Goal: Information Seeking & Learning: Learn about a topic

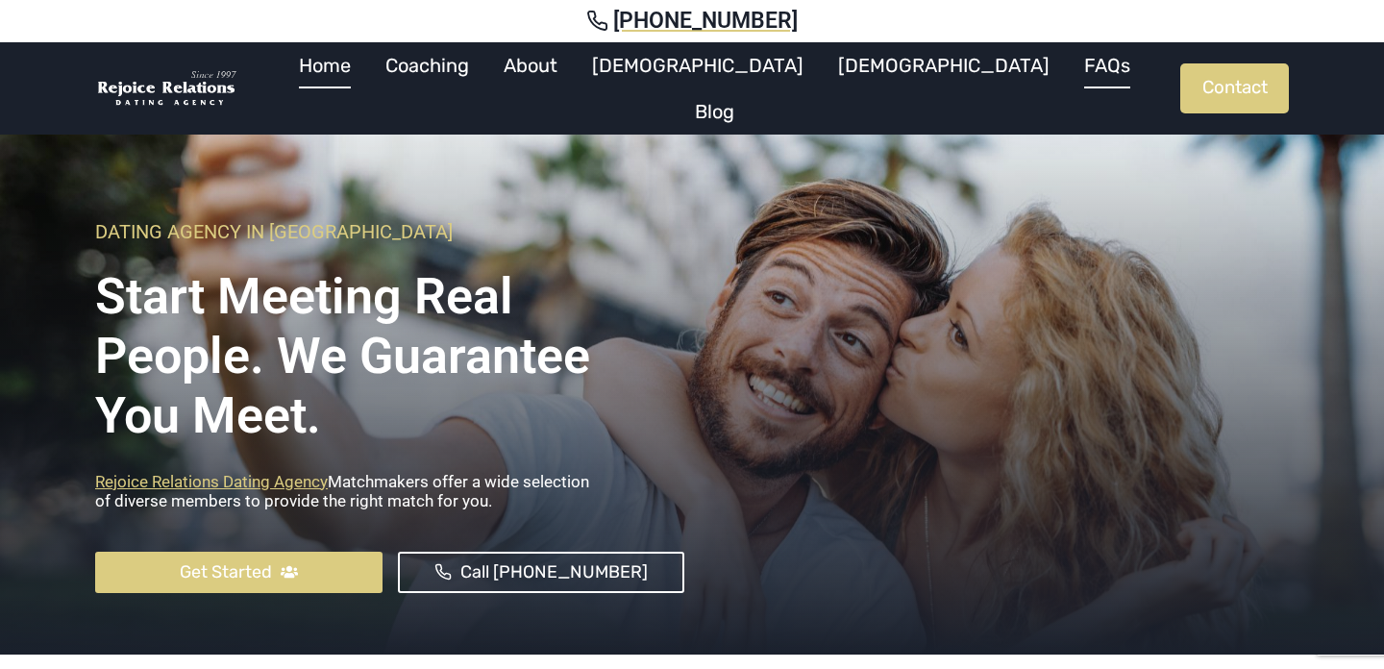
click at [1067, 75] on link "FAQs" at bounding box center [1107, 65] width 81 height 46
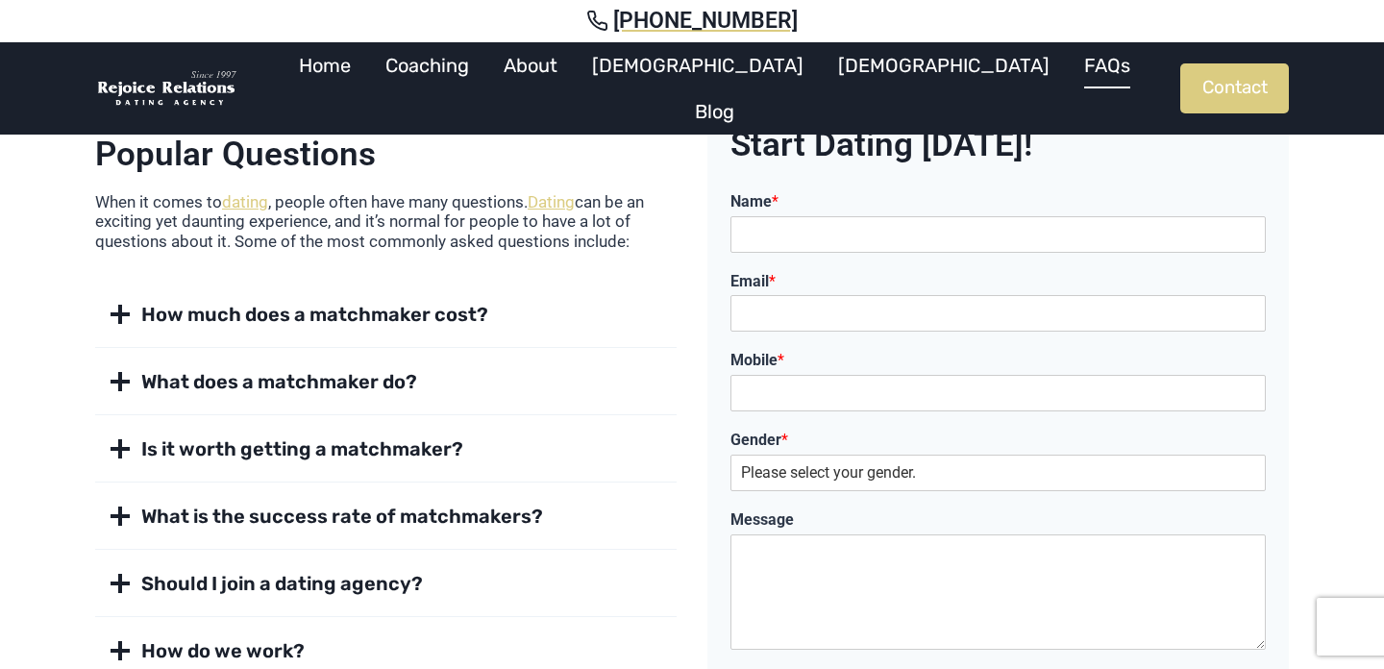
scroll to position [163, 0]
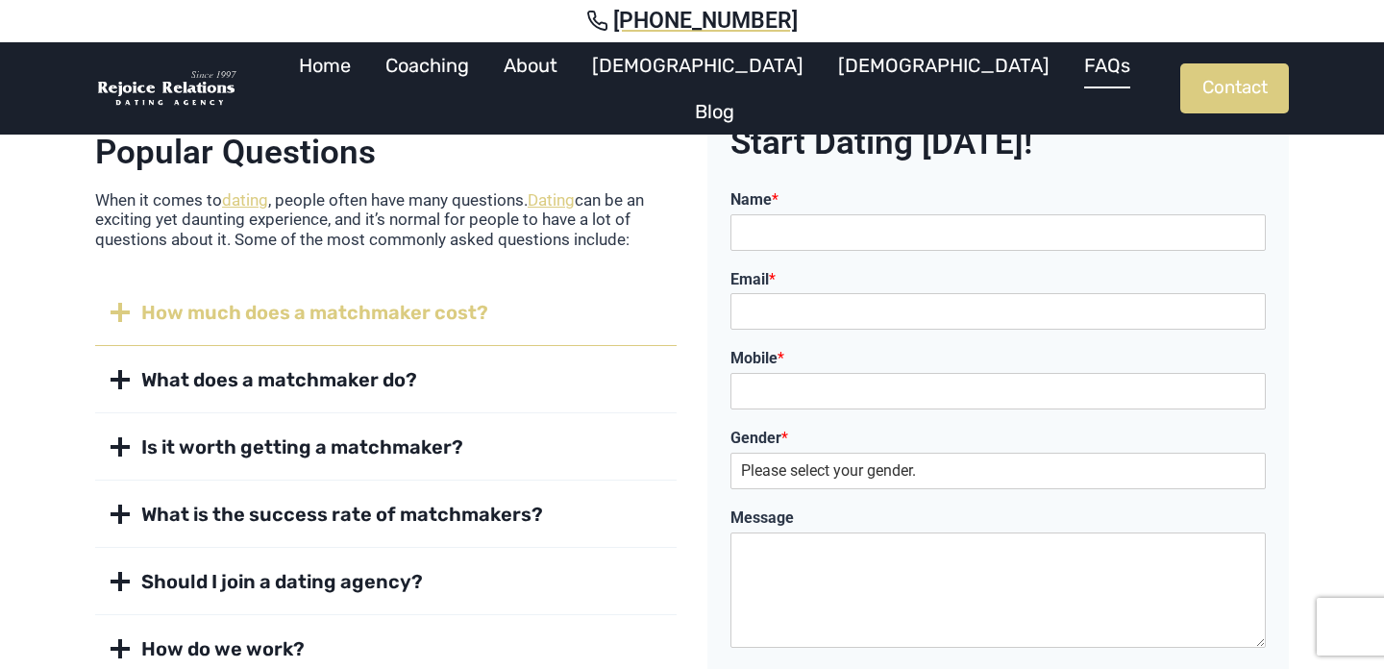
click at [117, 308] on span at bounding box center [120, 312] width 23 height 23
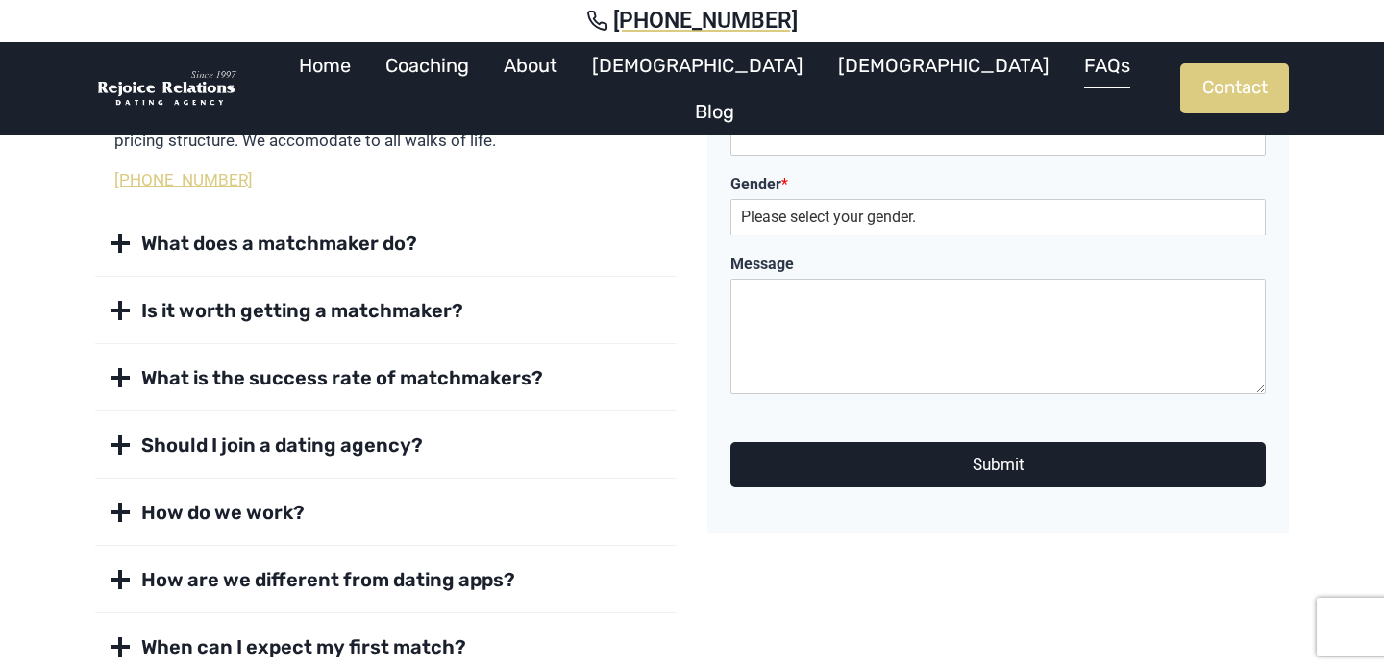
scroll to position [418, 0]
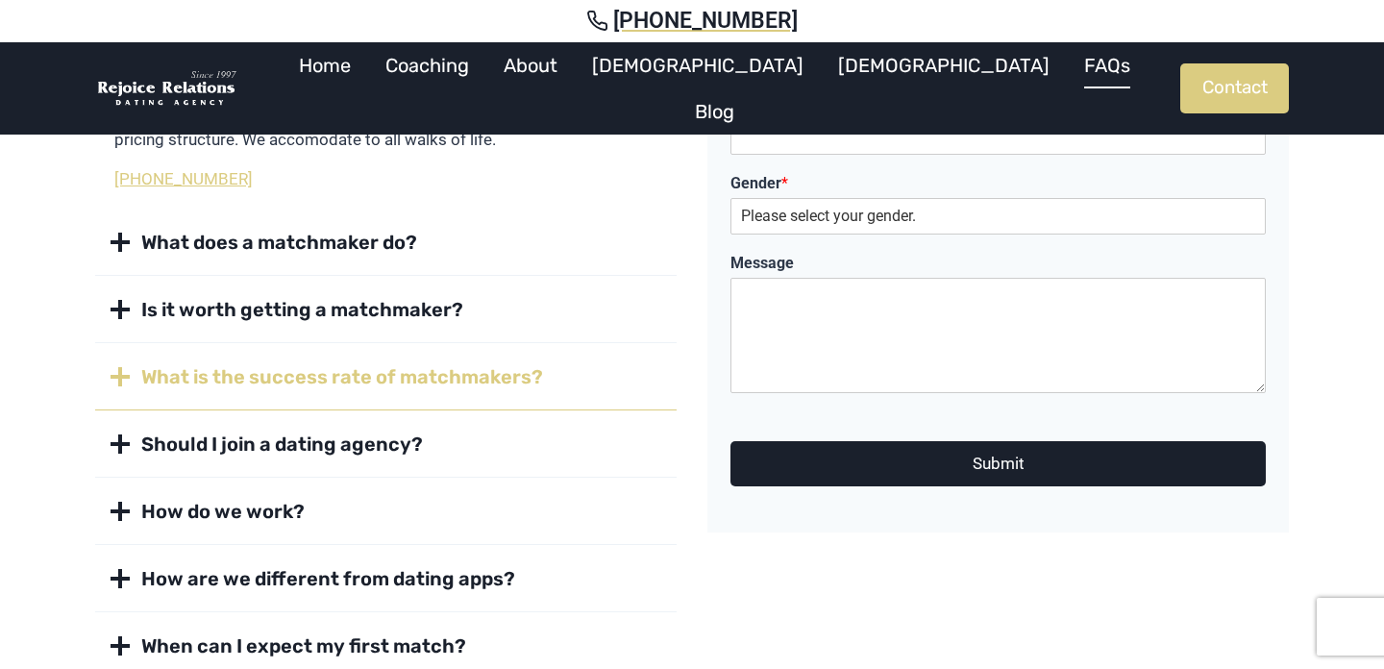
click at [120, 374] on span at bounding box center [120, 376] width 23 height 23
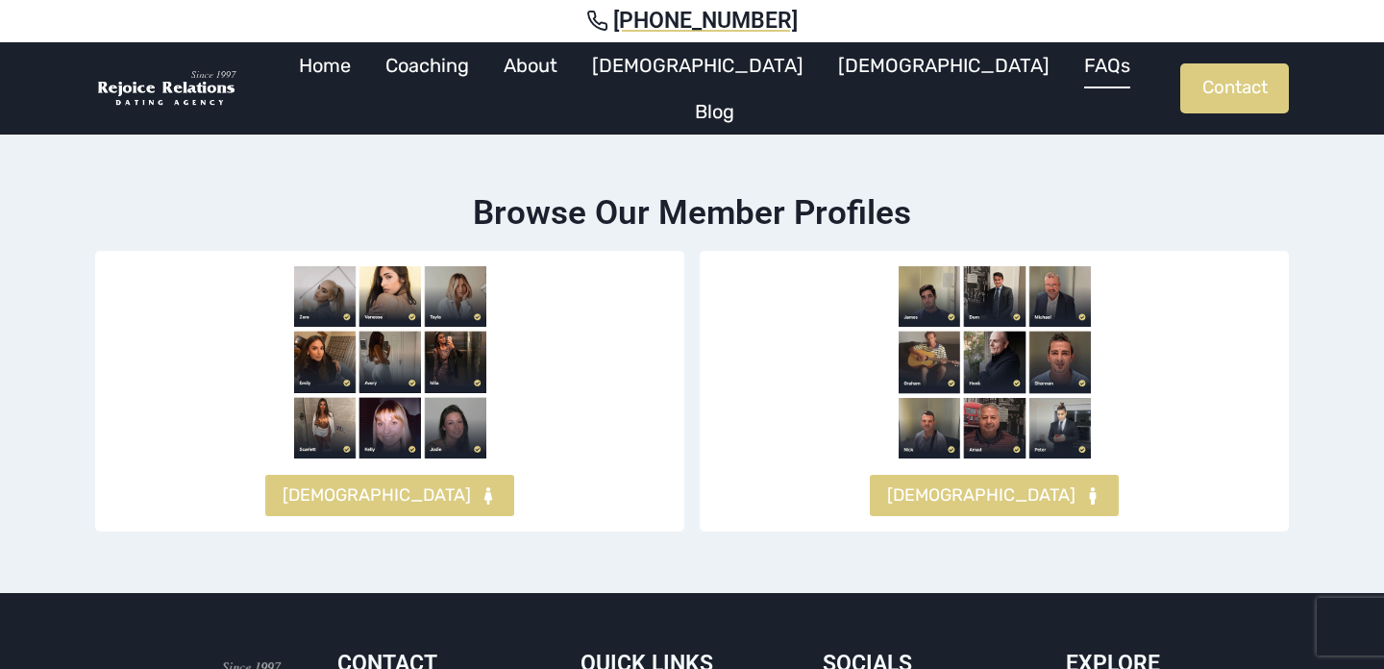
scroll to position [1163, 0]
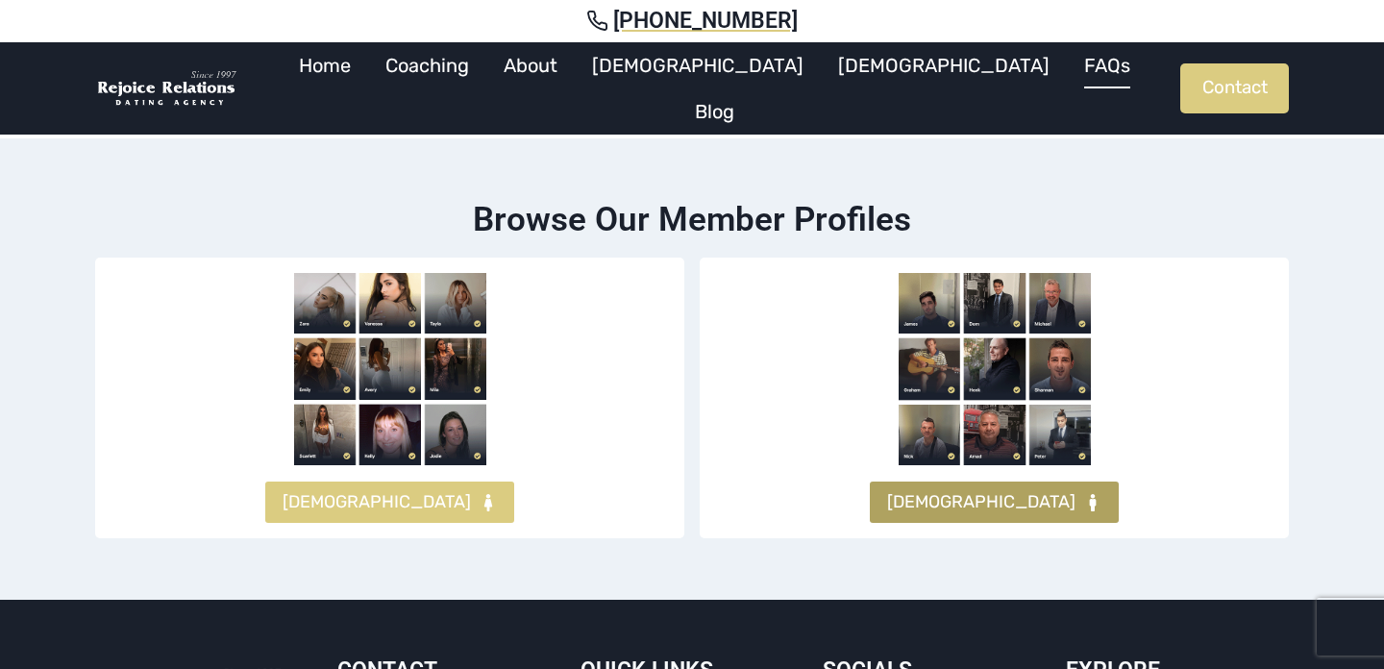
click at [993, 484] on link "[DEMOGRAPHIC_DATA]" at bounding box center [994, 501] width 249 height 41
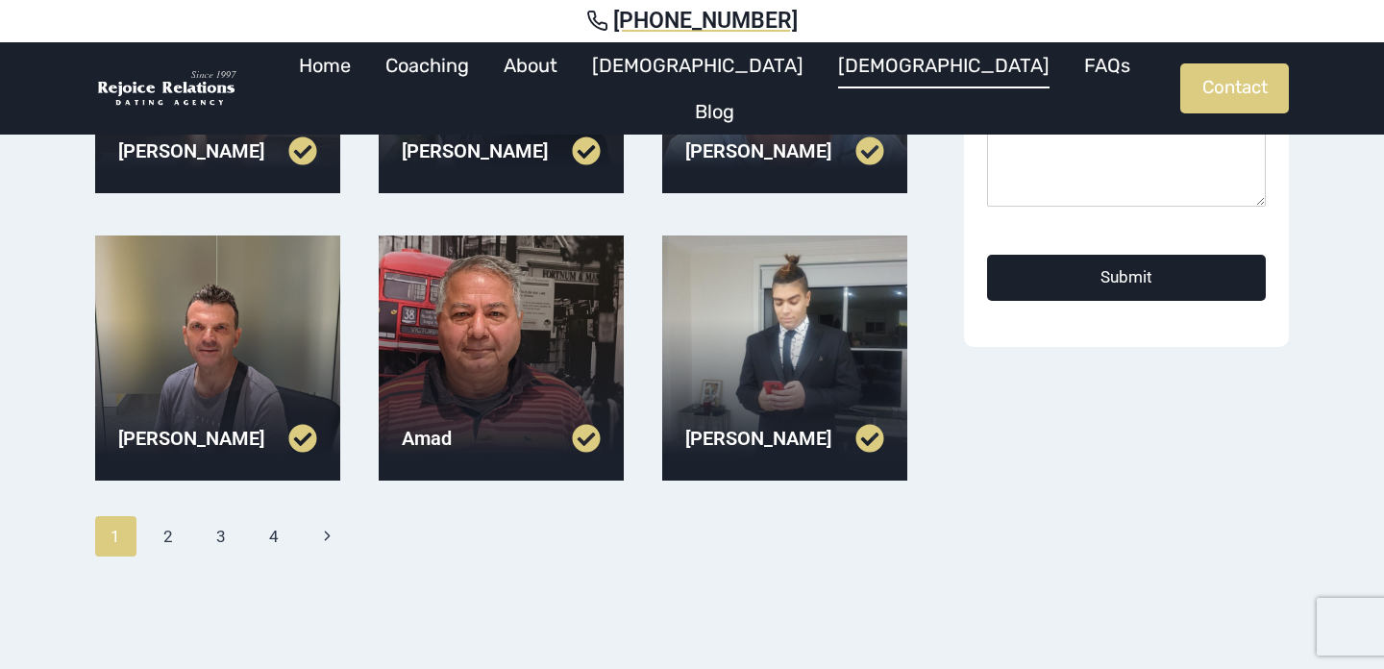
scroll to position [628, 0]
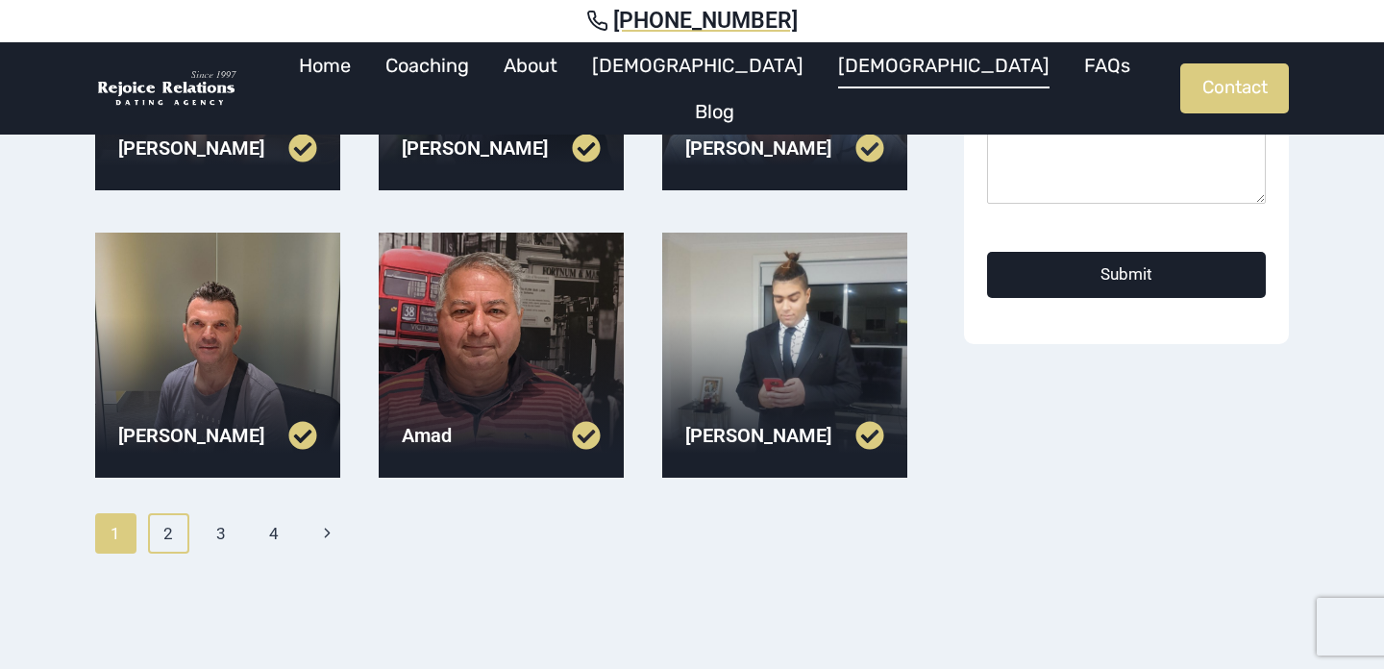
click at [168, 531] on link "2" at bounding box center [168, 533] width 41 height 40
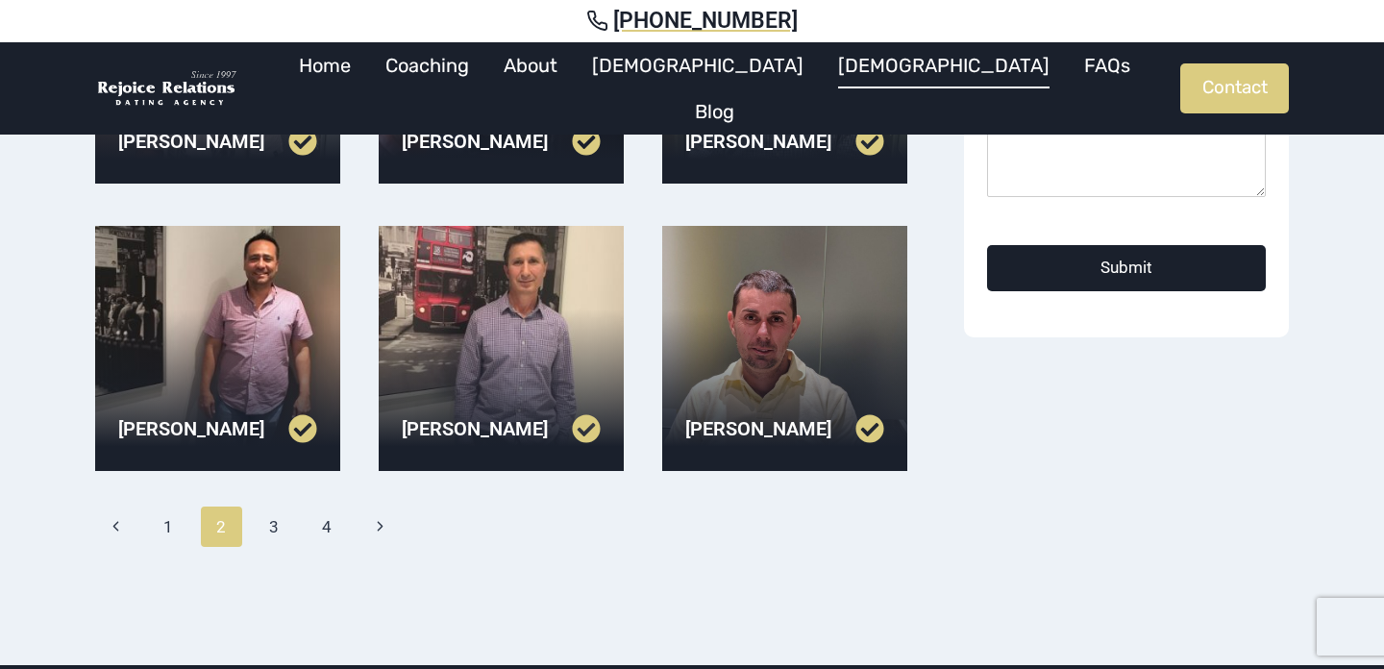
scroll to position [636, 0]
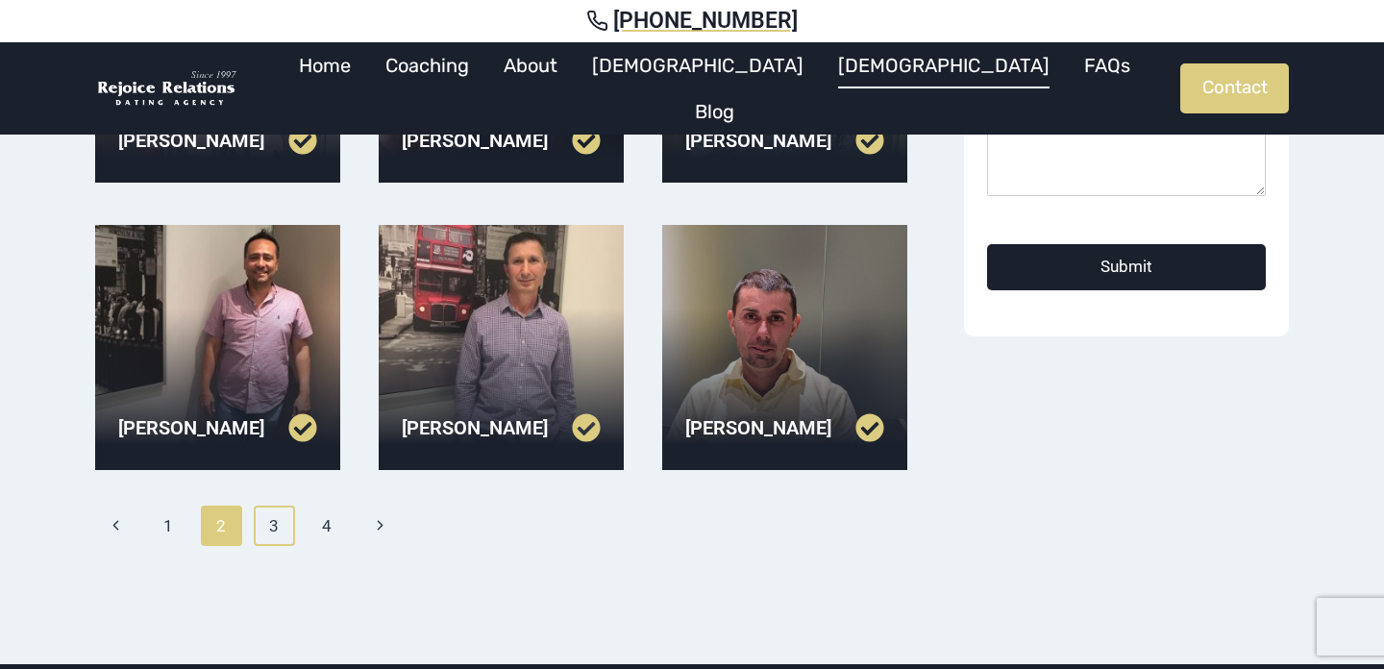
click at [280, 517] on link "3" at bounding box center [274, 525] width 41 height 40
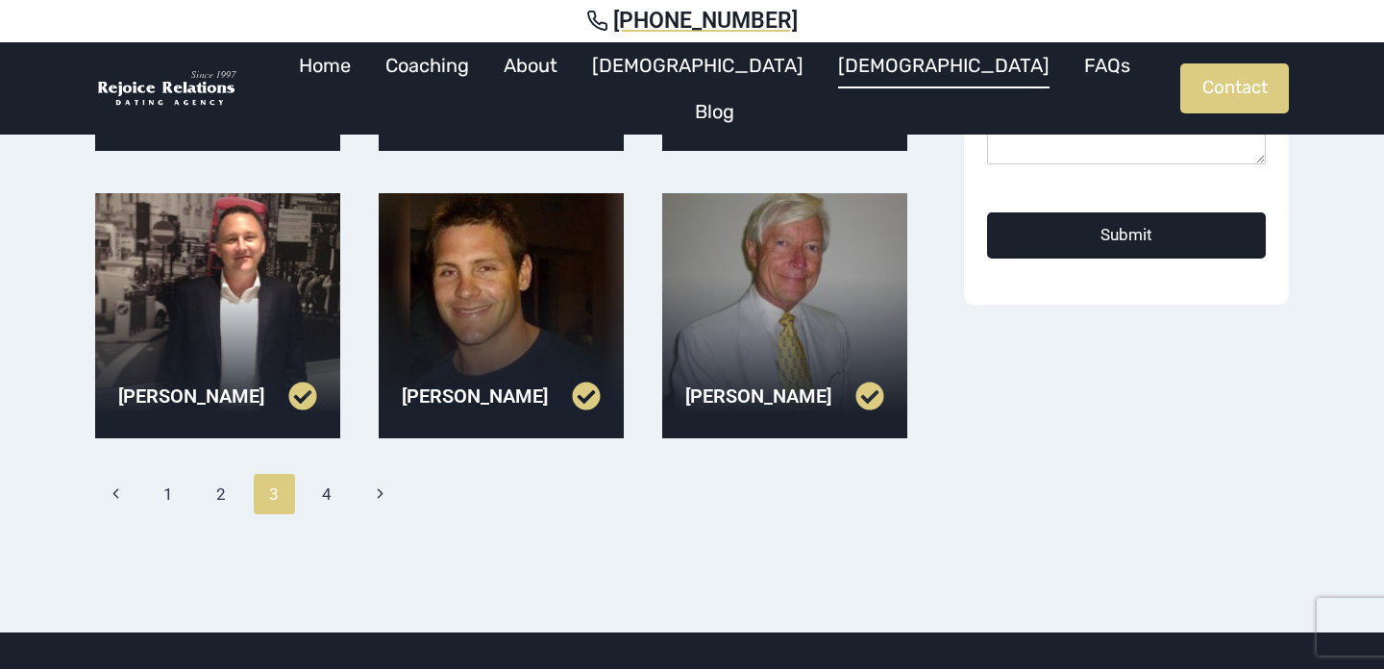
scroll to position [667, 0]
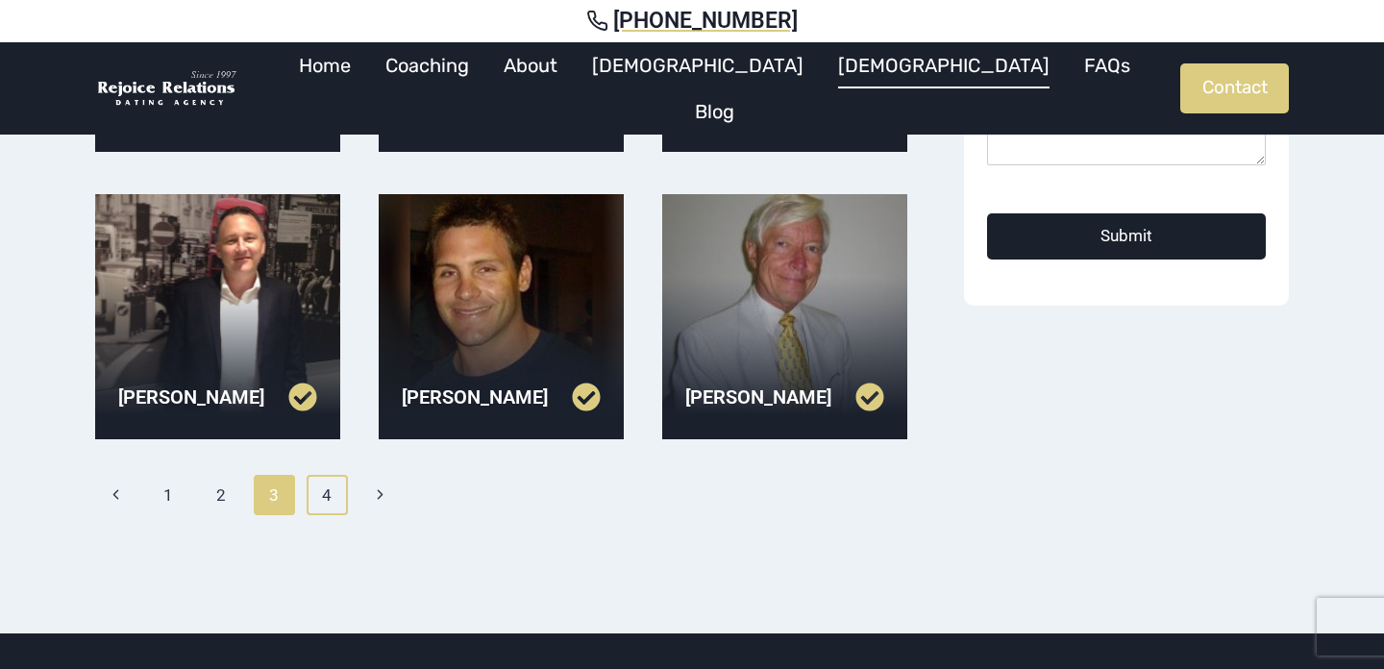
click at [325, 489] on link "4" at bounding box center [327, 495] width 41 height 40
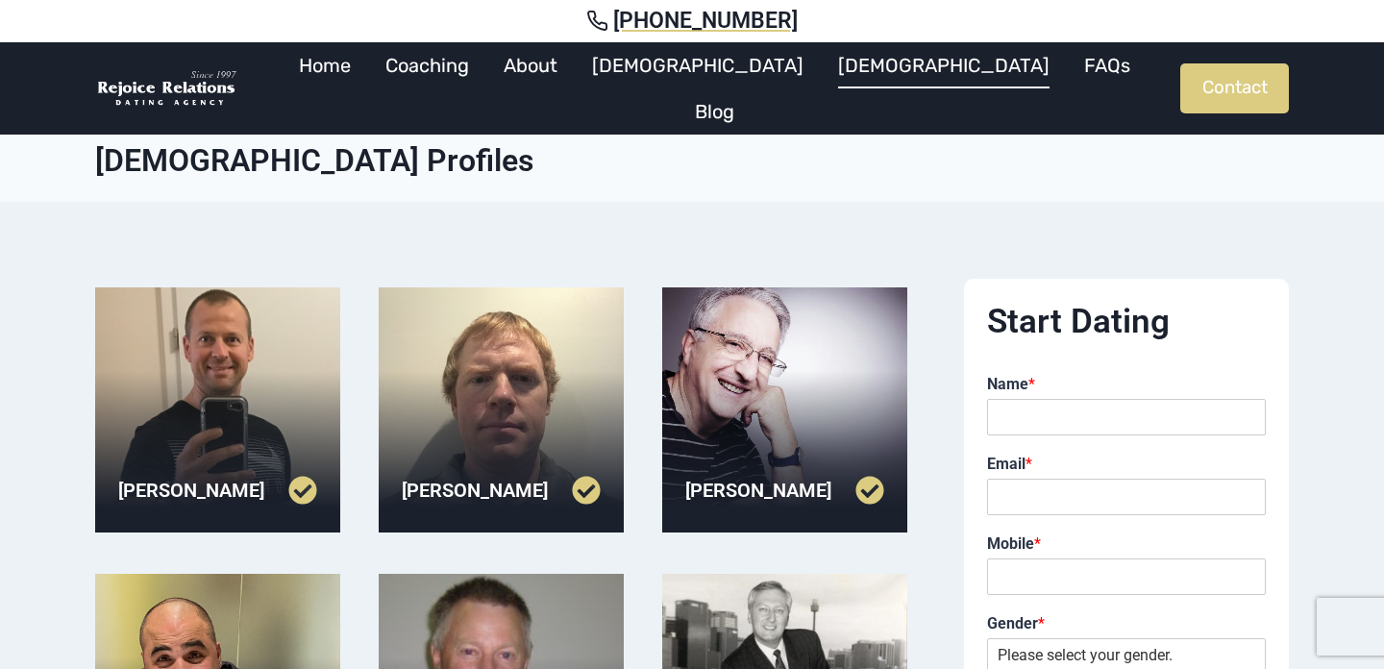
scroll to position [666, 0]
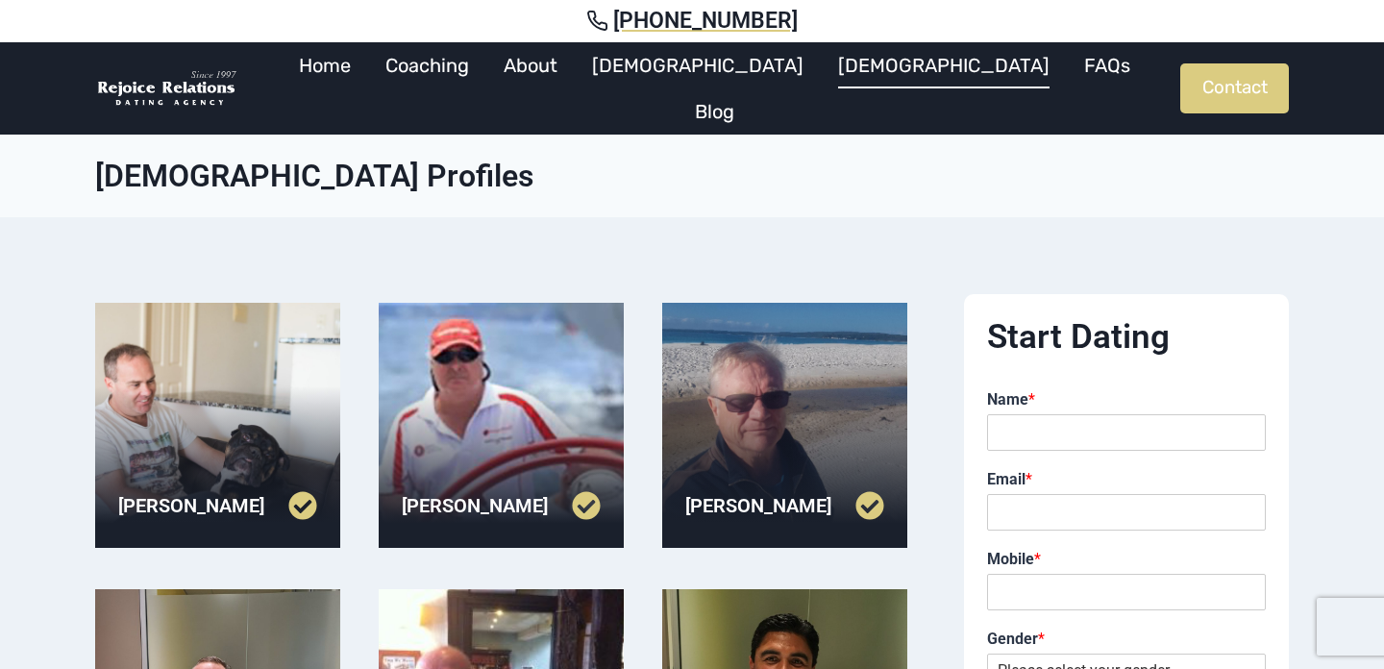
scroll to position [635, 0]
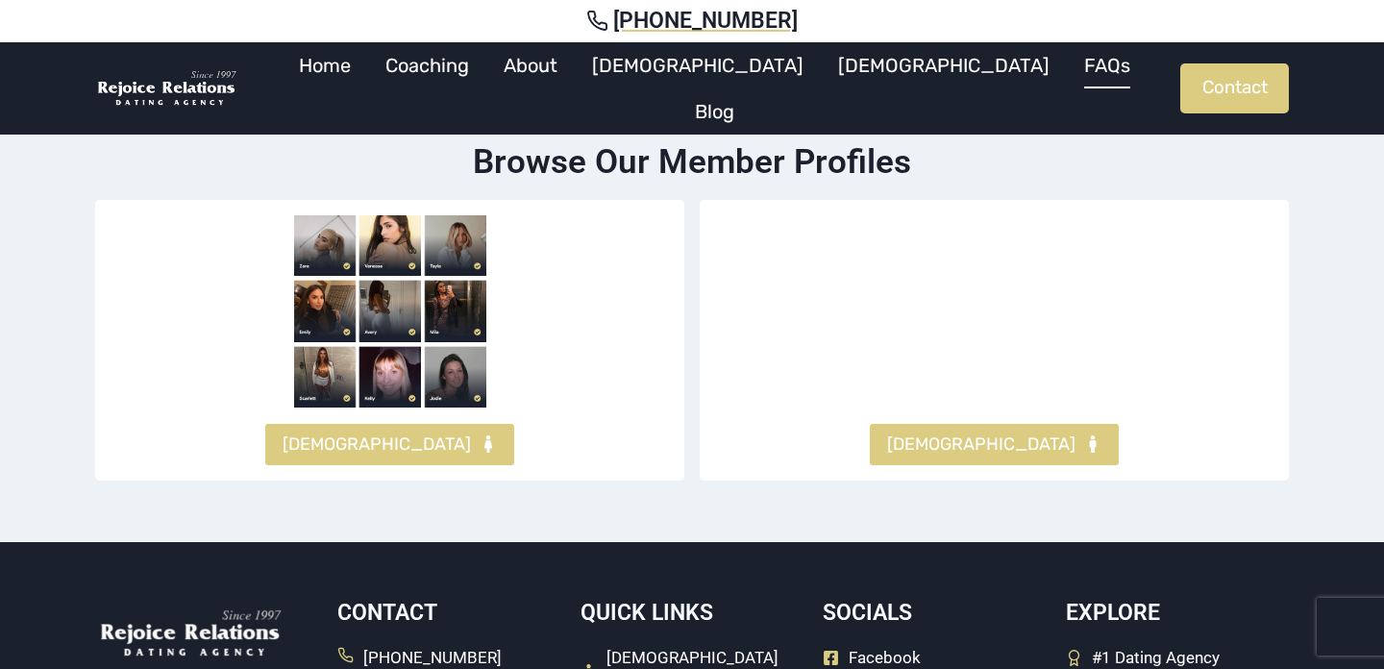
scroll to position [1163, 0]
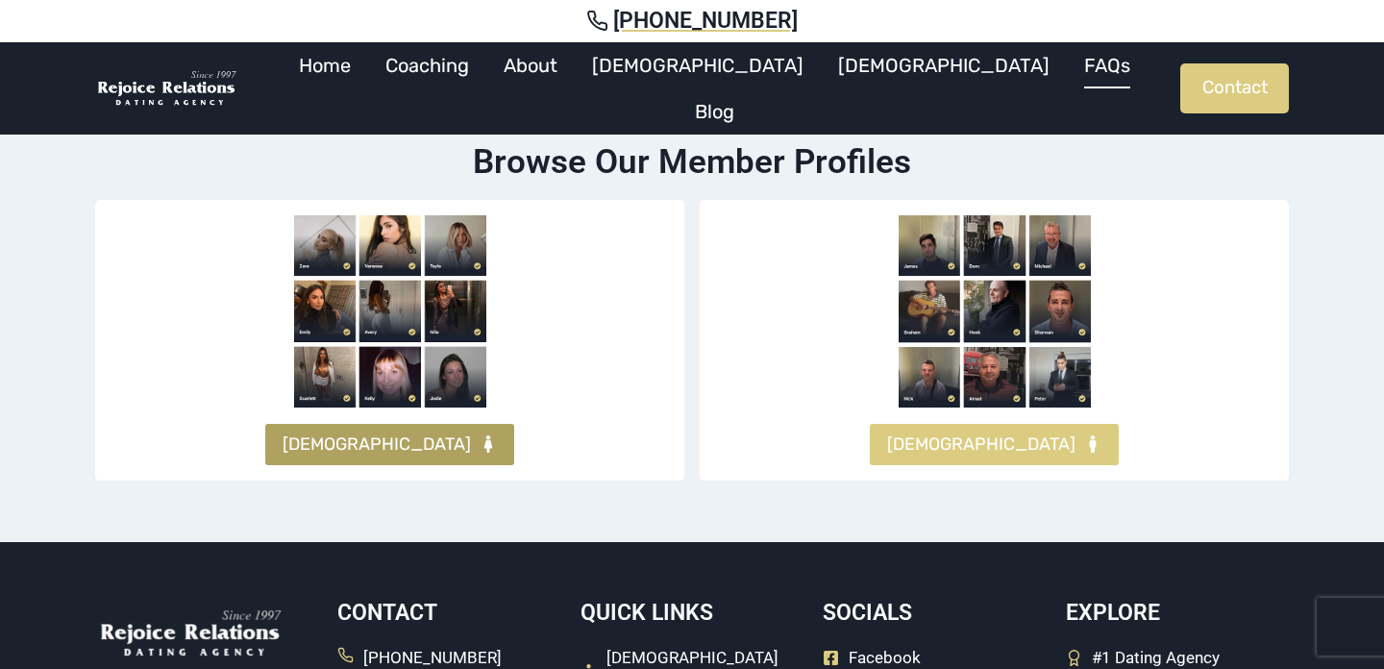
click at [366, 441] on span "[DEMOGRAPHIC_DATA]" at bounding box center [377, 445] width 188 height 28
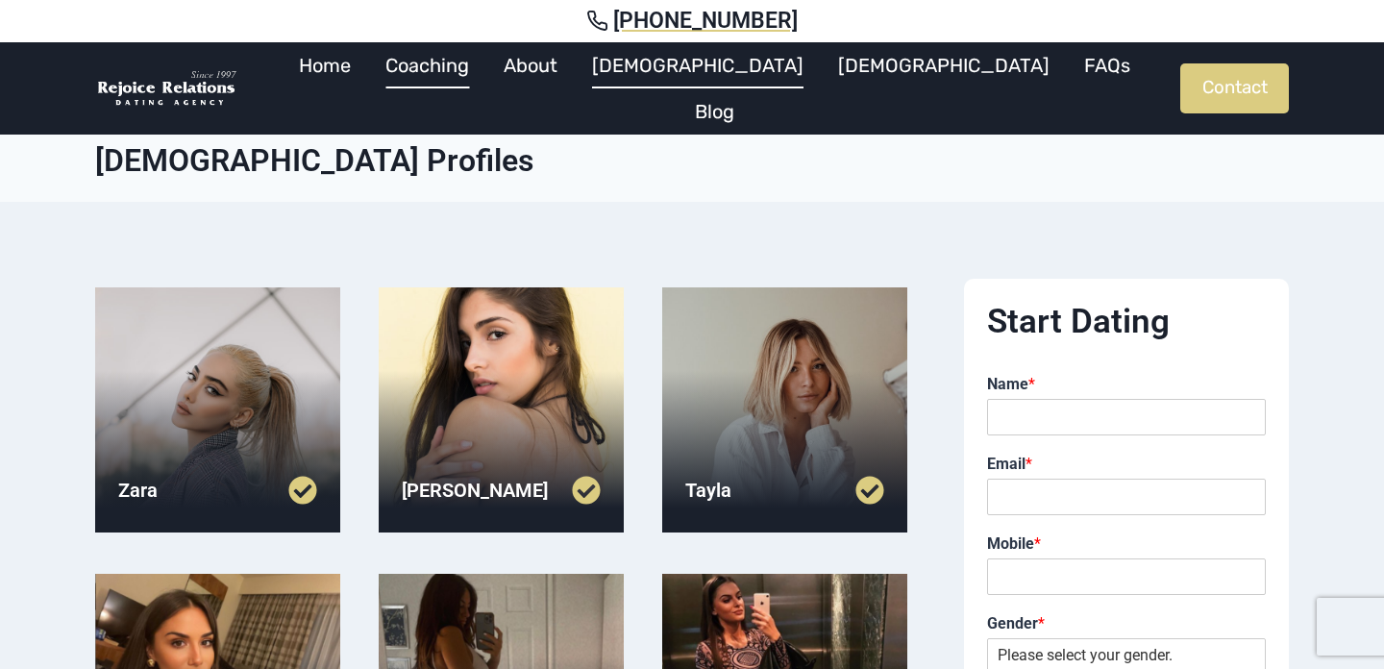
click at [486, 86] on link "Coaching" at bounding box center [427, 65] width 118 height 46
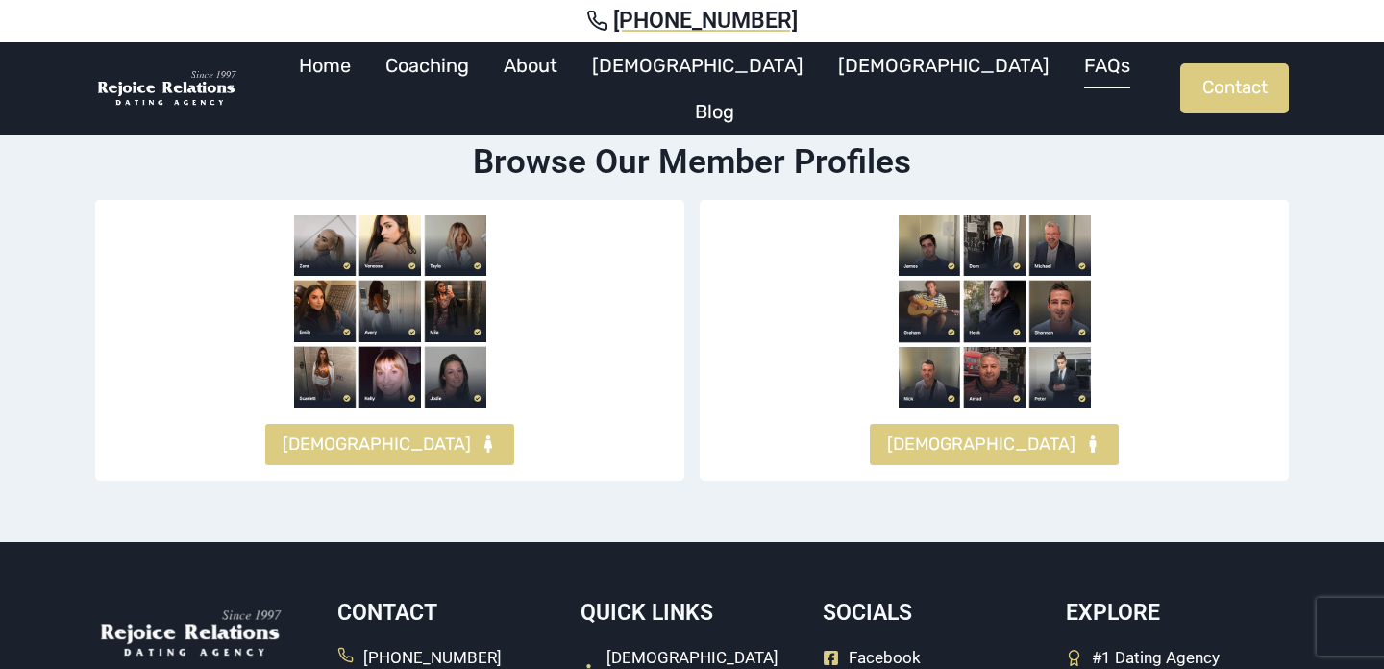
scroll to position [1163, 0]
